Goal: Task Accomplishment & Management: Manage account settings

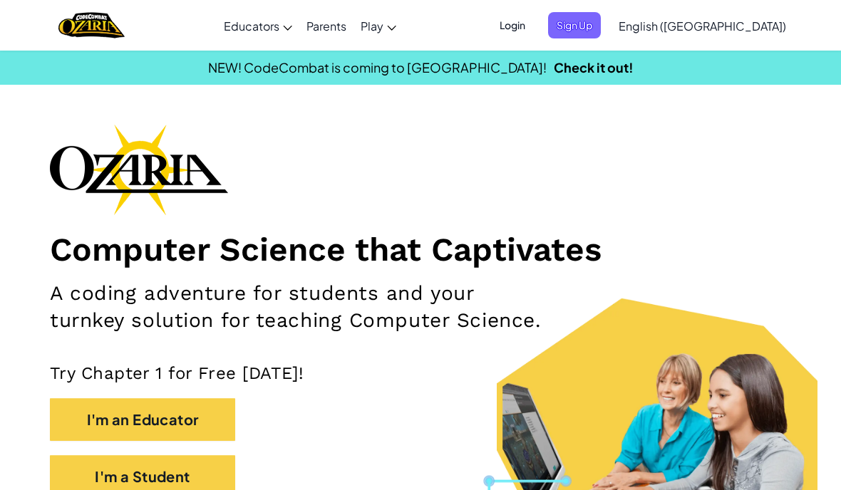
click at [411, 46] on div "Toggle navigation Educators Create Free Account School & District Solutions Tea…" at bounding box center [420, 25] width 848 height 51
click at [411, 20] on span "Login" at bounding box center [512, 25] width 43 height 26
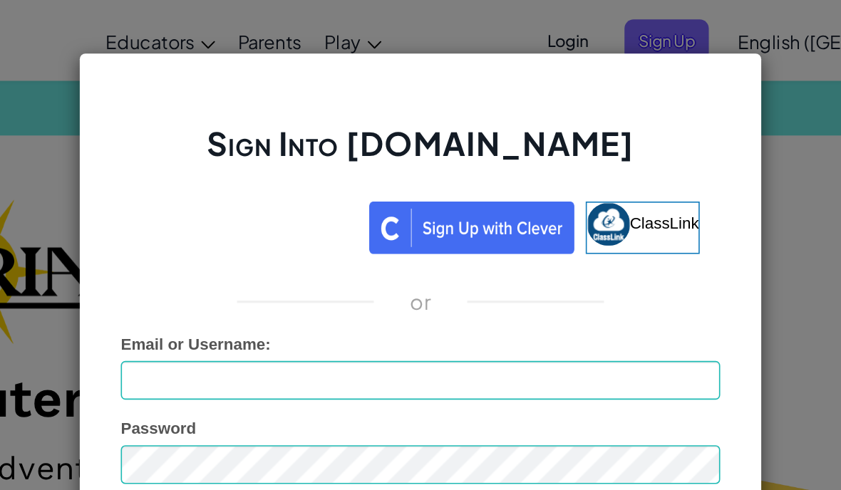
click at [389, 138] on img at bounding box center [453, 142] width 128 height 33
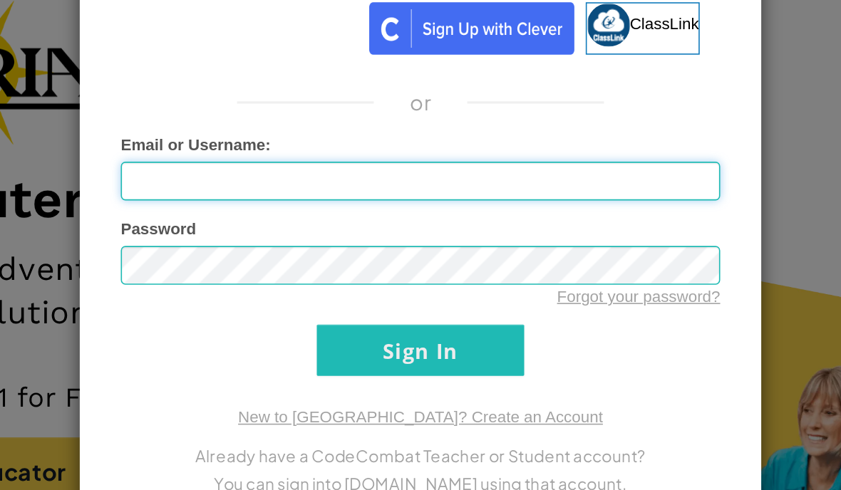
click at [284, 226] on input "Email or Username :" at bounding box center [420, 238] width 375 height 24
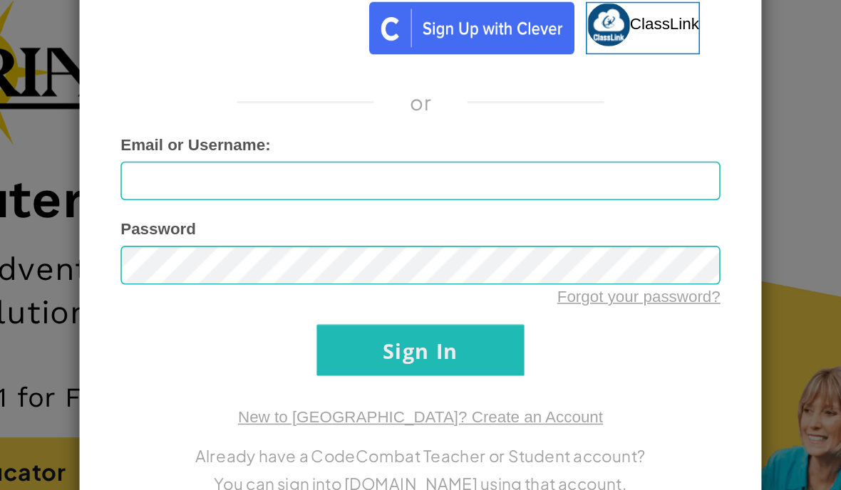
click at [312, 208] on div "Email or Username :" at bounding box center [420, 229] width 375 height 42
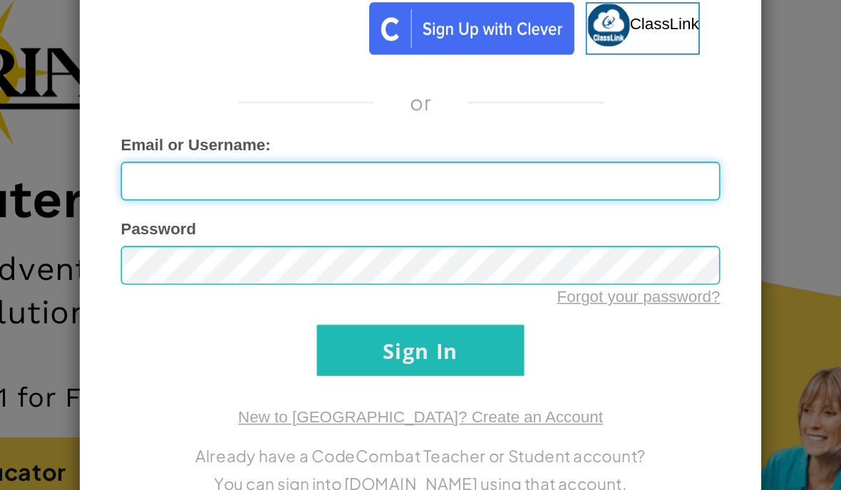
click at [233, 226] on input "Email or Username :" at bounding box center [420, 238] width 375 height 24
type input "[EMAIL_ADDRESS][DOMAIN_NAME]"
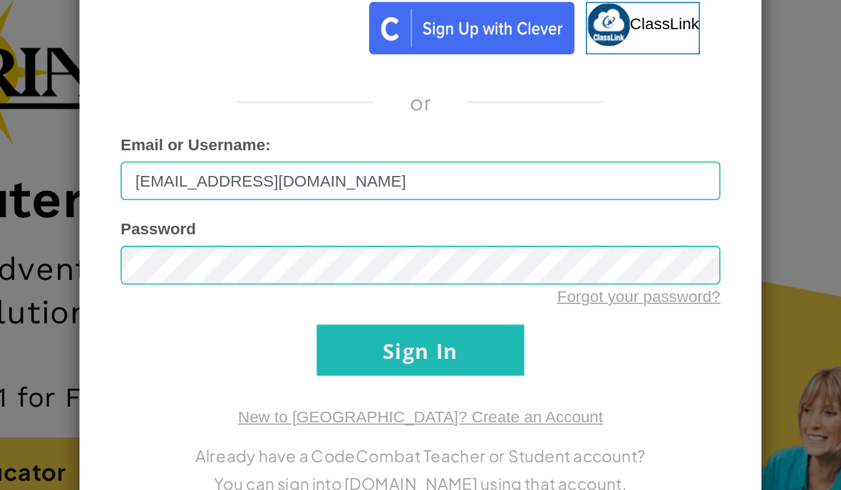
click at [371, 261] on div "Password Forgot your password?" at bounding box center [420, 289] width 375 height 56
click at [356, 328] on input "Sign In" at bounding box center [421, 344] width 130 height 32
